Goal: Task Accomplishment & Management: Use online tool/utility

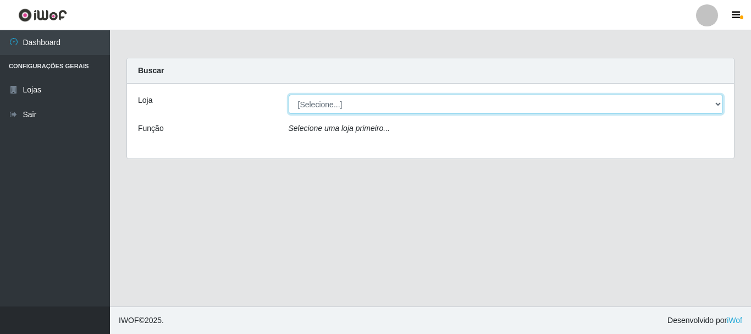
click at [472, 104] on select "[Selecione...] Nordestão - Alecrim" at bounding box center [506, 104] width 435 height 19
select select "453"
click at [289, 95] on select "[Selecione...] Nordestão - Alecrim" at bounding box center [506, 104] width 435 height 19
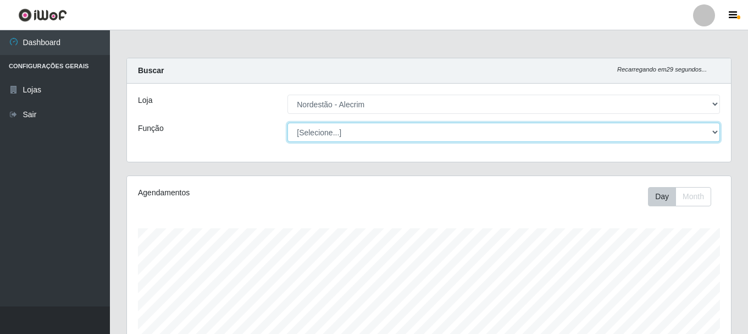
scroll to position [228, 604]
click at [359, 139] on select "[Selecione...] Balconista + Balconista de Padaria Balconista de Padaria ++ Emba…" at bounding box center [503, 132] width 433 height 19
select select "1"
click at [287, 123] on select "[Selecione...] Balconista + Balconista de Padaria Balconista de Padaria ++ Emba…" at bounding box center [503, 132] width 433 height 19
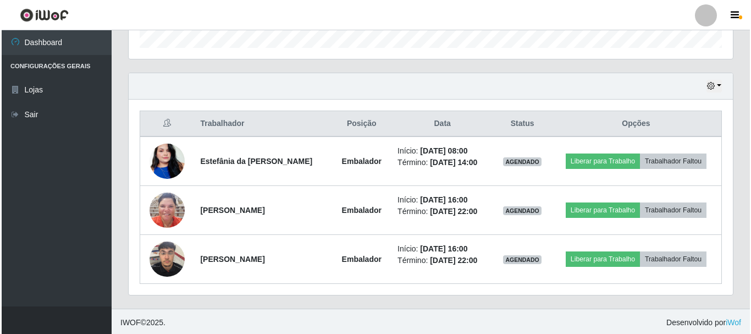
scroll to position [347, 0]
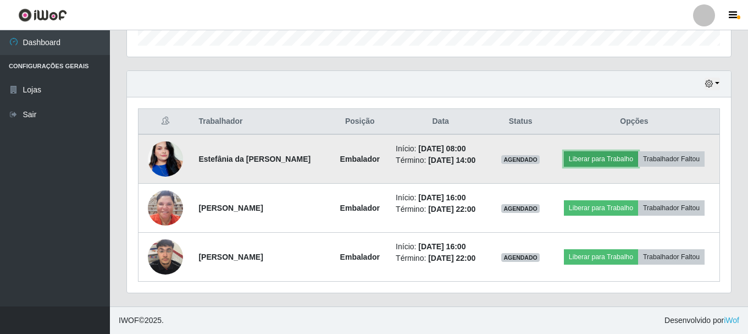
click at [589, 157] on button "Liberar para Trabalho" at bounding box center [601, 158] width 74 height 15
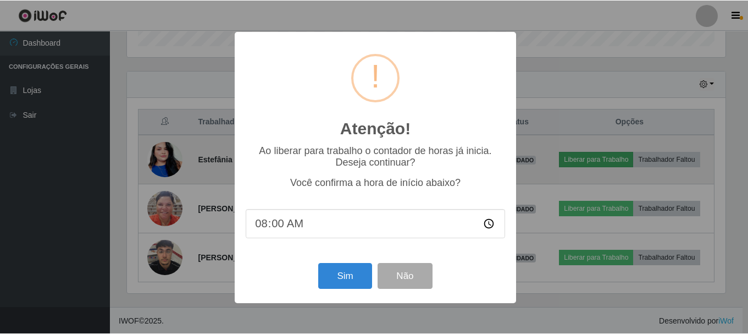
scroll to position [228, 599]
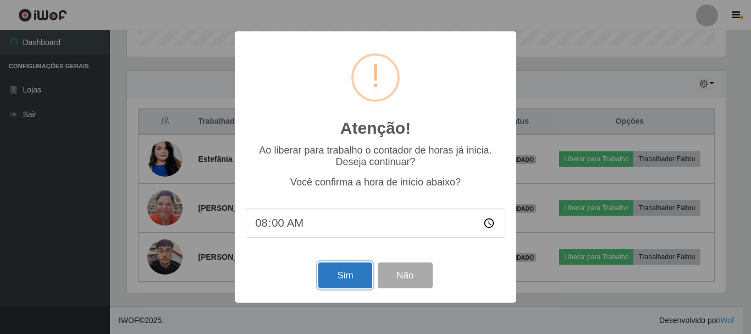
click at [336, 270] on button "Sim" at bounding box center [344, 275] width 53 height 26
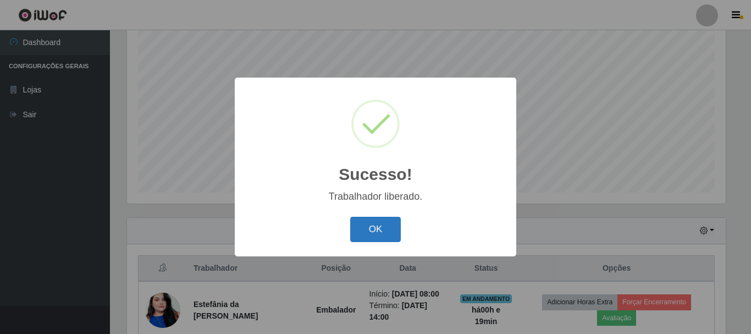
click at [388, 225] on button "OK" at bounding box center [375, 230] width 51 height 26
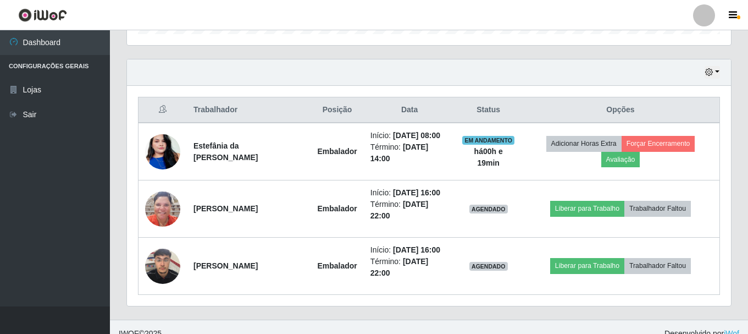
scroll to position [366, 0]
